Goal: Information Seeking & Learning: Learn about a topic

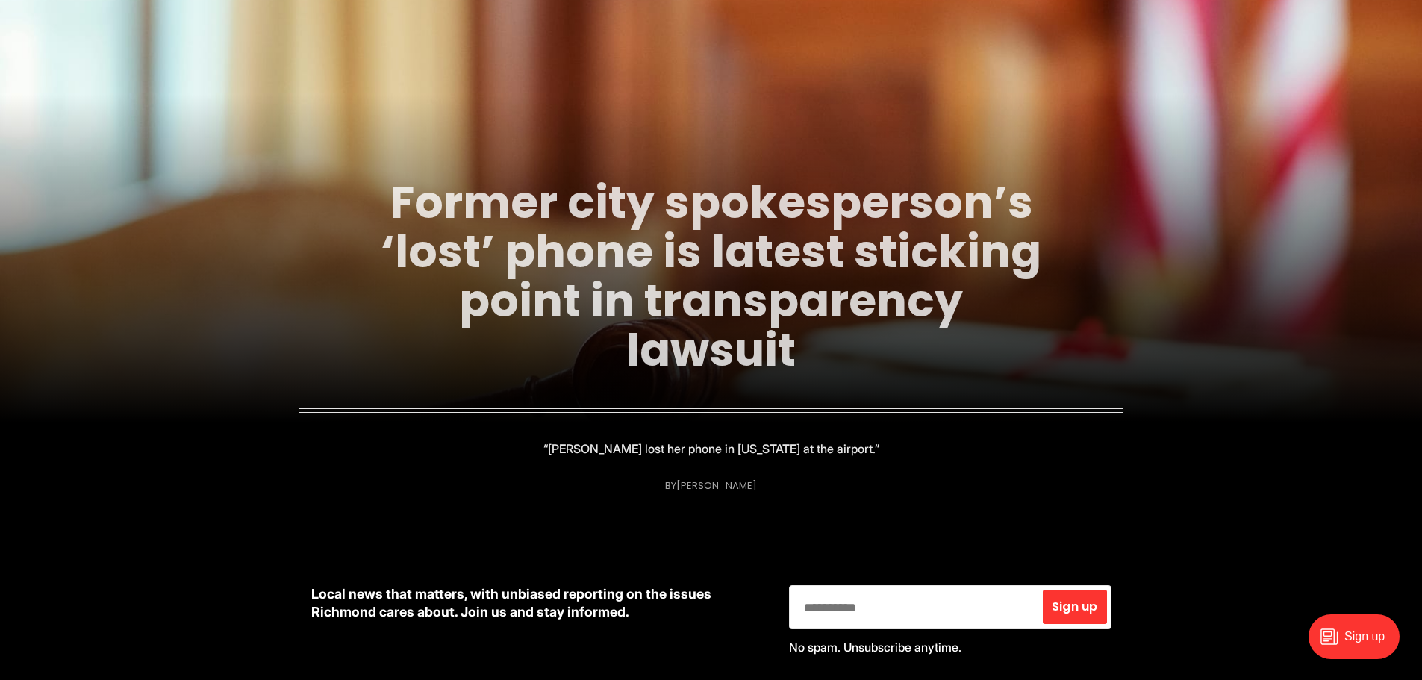
scroll to position [149, 0]
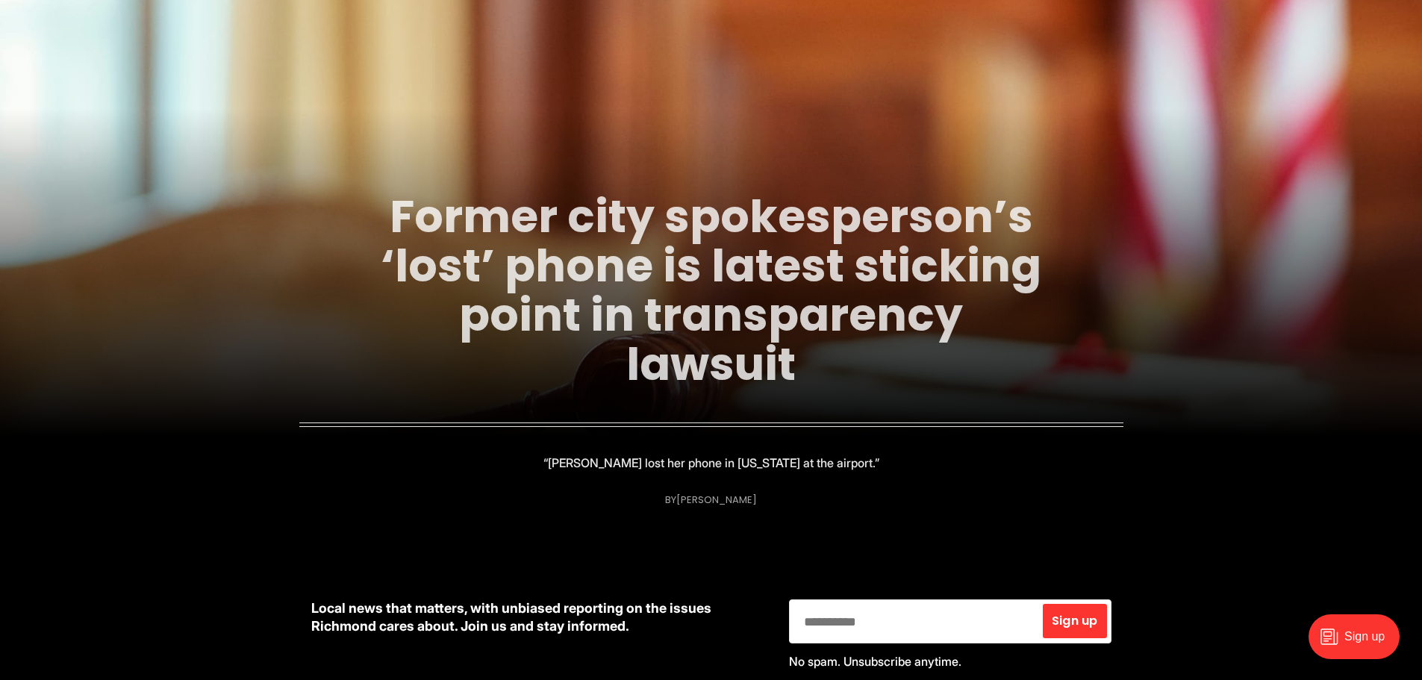
click at [758, 231] on link "Former city spokesperson’s ‘lost’ phone is latest sticking point in transparenc…" at bounding box center [711, 290] width 661 height 210
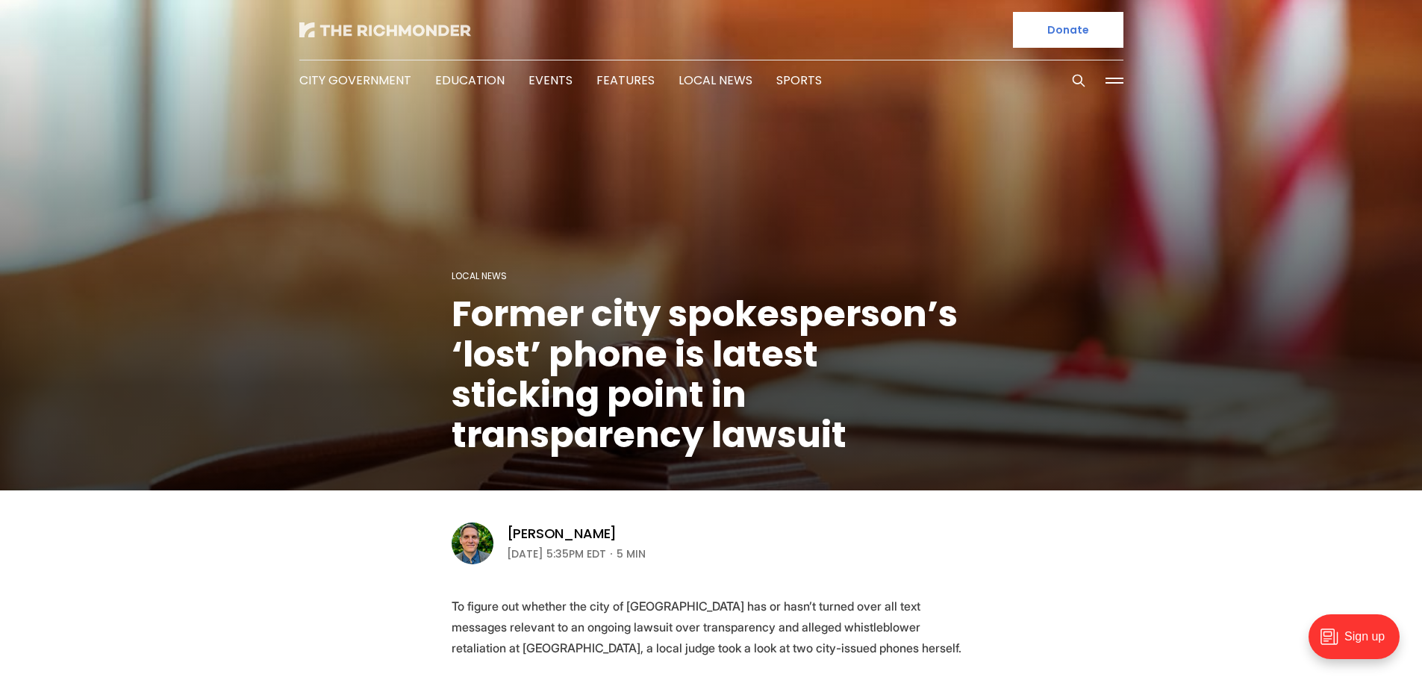
click at [403, 28] on img at bounding box center [385, 29] width 172 height 15
